Goal: Navigation & Orientation: Find specific page/section

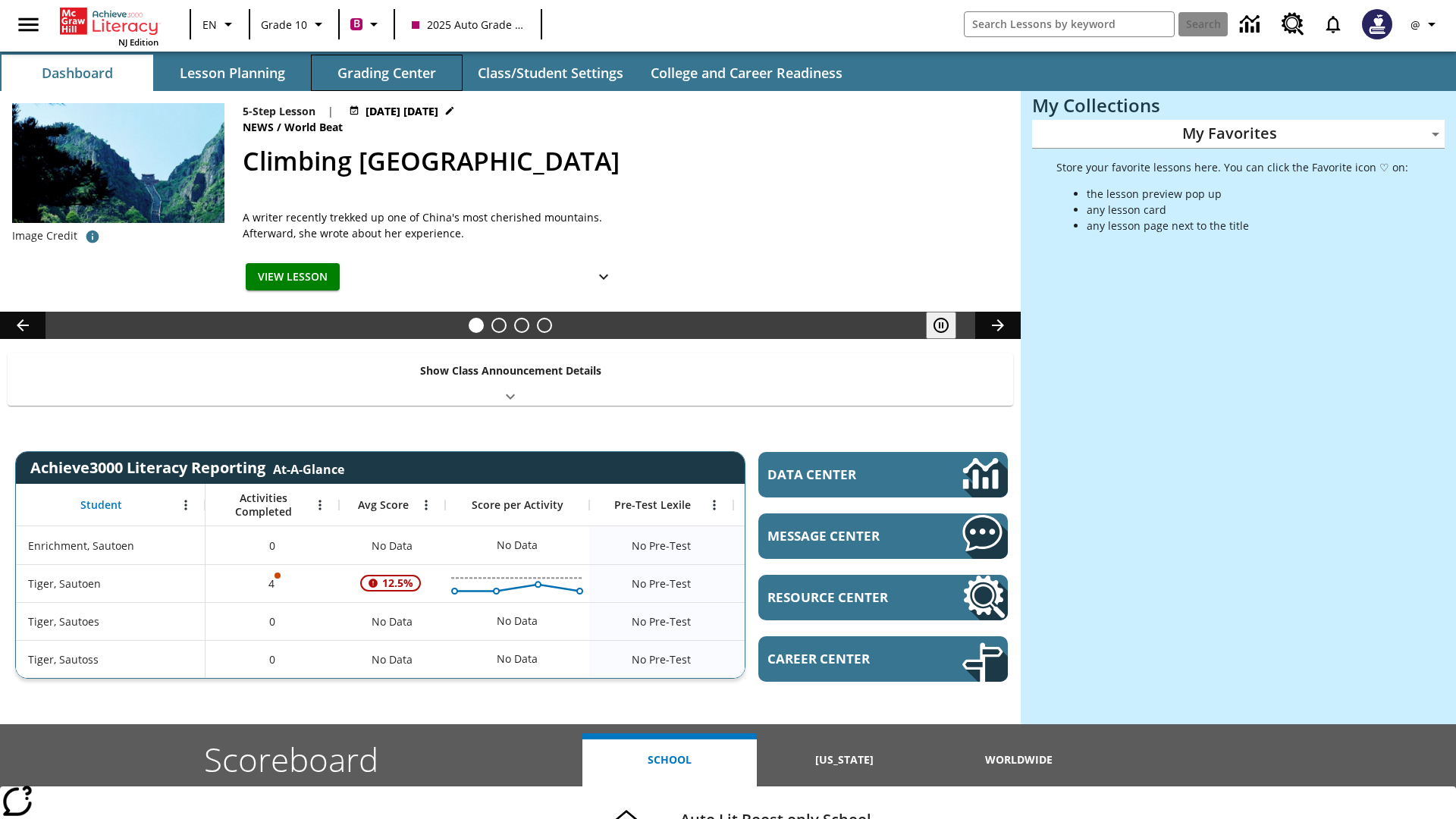
click at [387, 73] on button "Grading Center" at bounding box center [387, 73] width 152 height 36
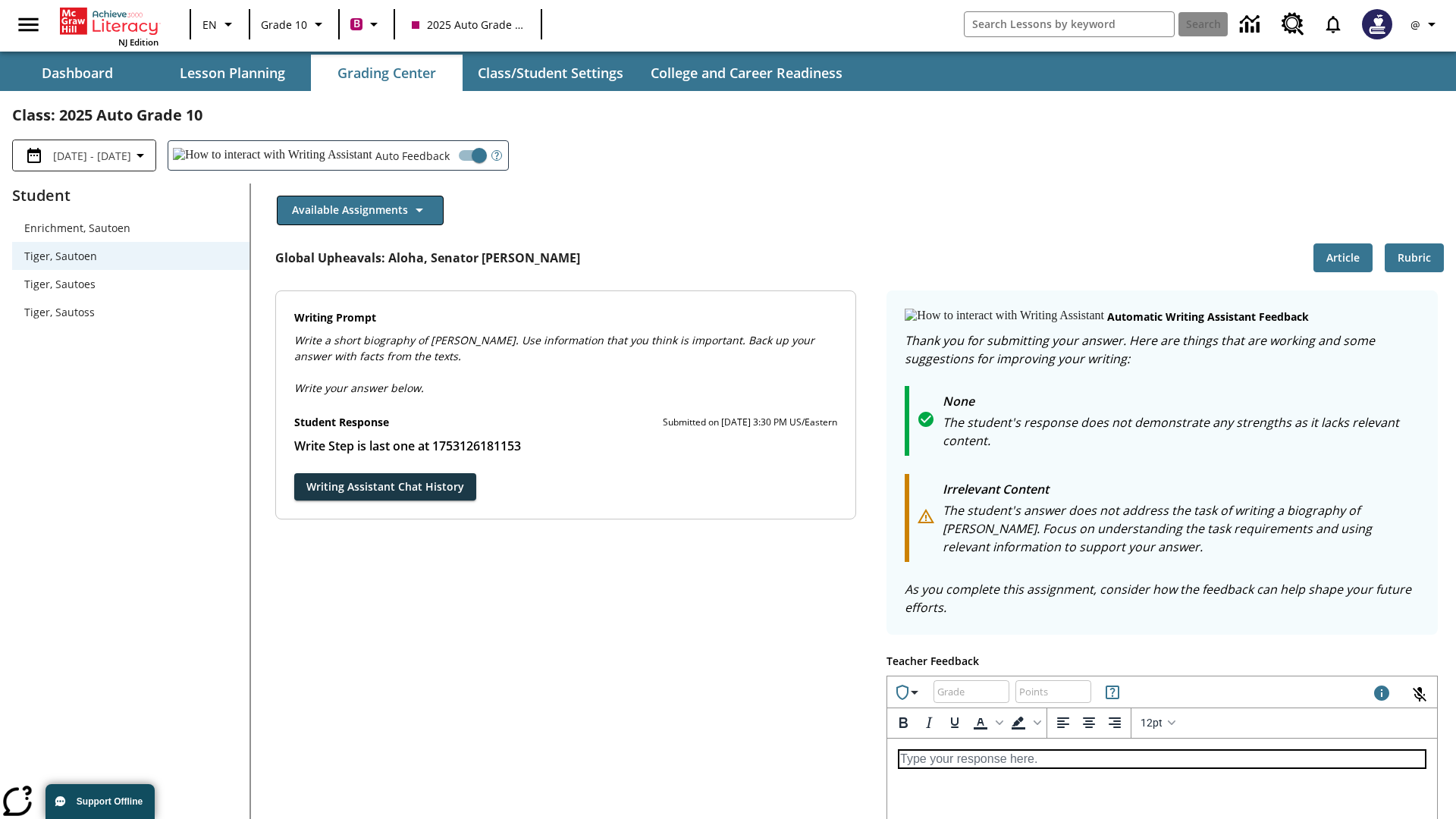
scroll to position [262, 0]
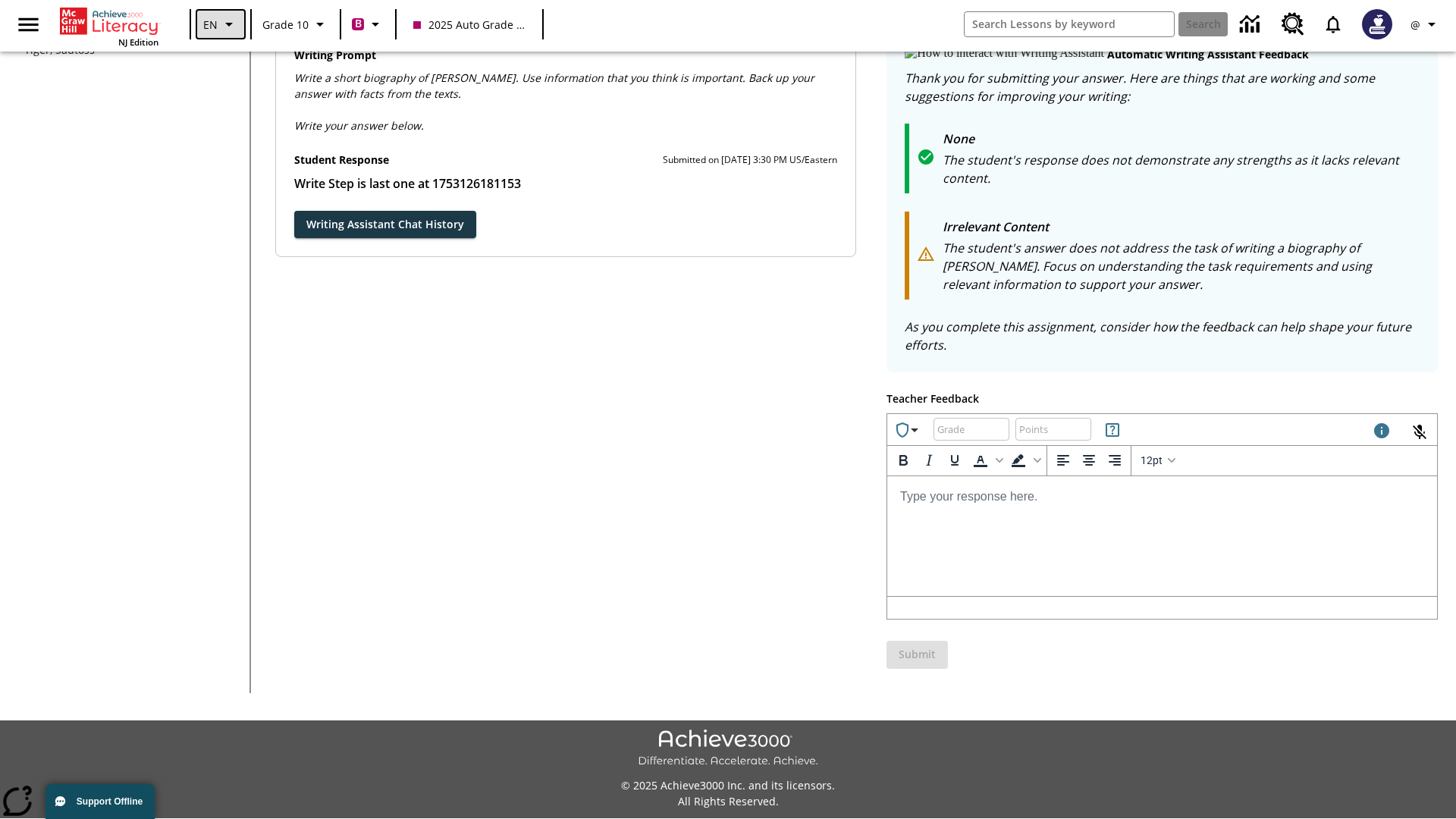
click at [220, 25] on icon "Language: EN, Select a language" at bounding box center [229, 24] width 19 height 19
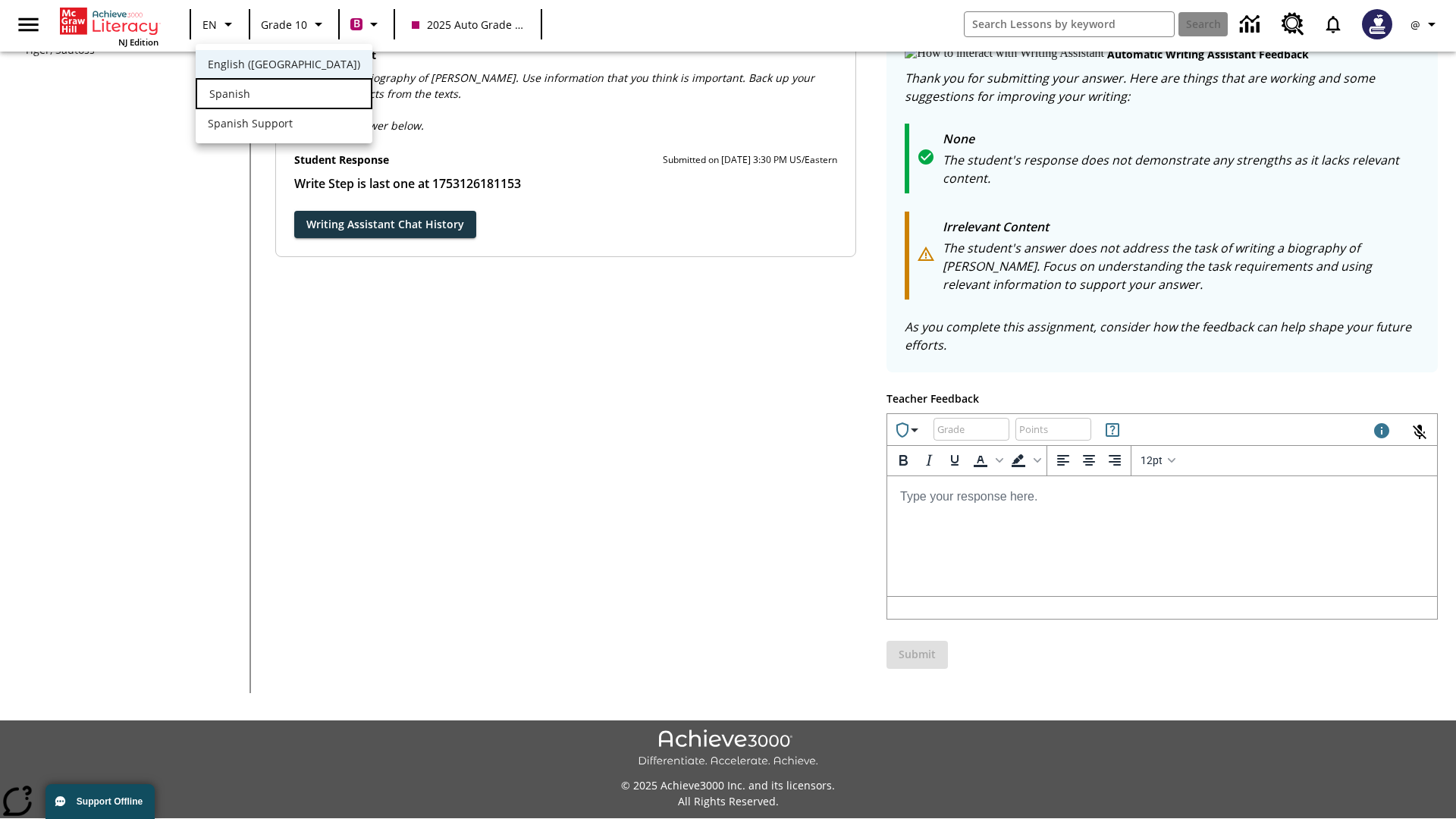
click at [252, 95] on div "Spanish" at bounding box center [284, 94] width 177 height 31
